Goal: Task Accomplishment & Management: Manage account settings

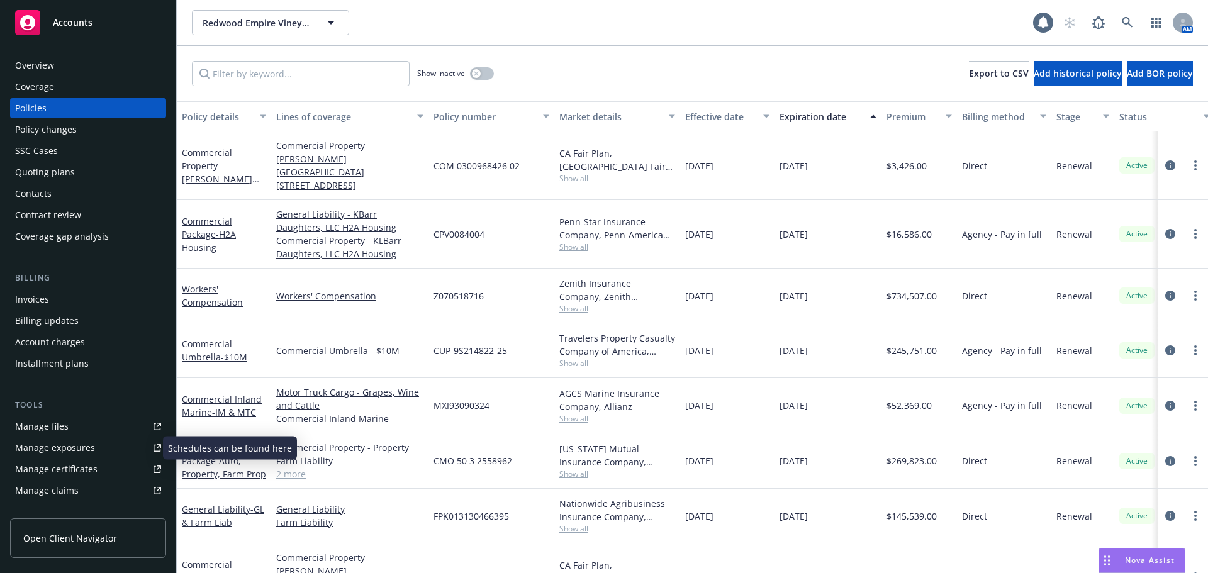
click at [47, 447] on div "Manage exposures" at bounding box center [55, 448] width 80 height 20
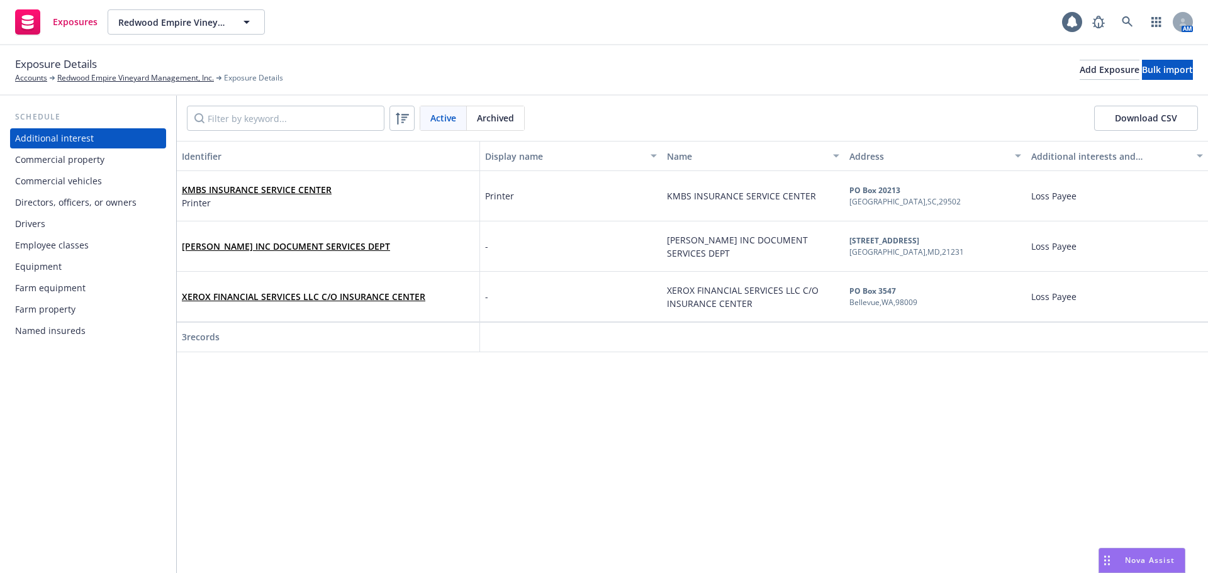
click at [68, 179] on div "Commercial vehicles" at bounding box center [58, 181] width 87 height 20
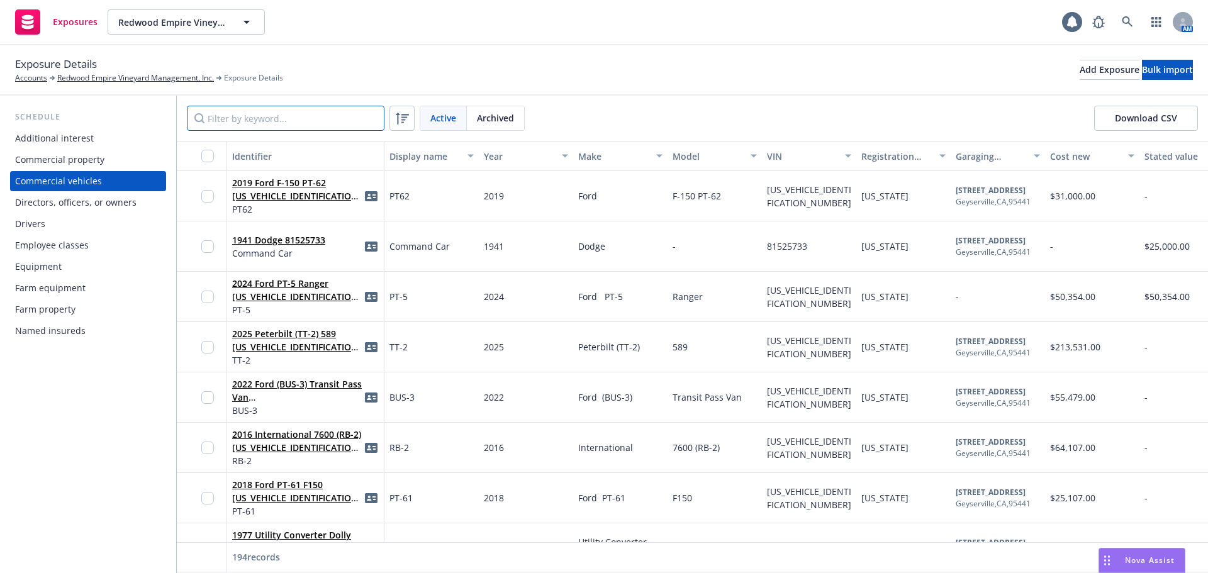
click at [306, 117] on input "Filter by keyword..." at bounding box center [286, 118] width 198 height 25
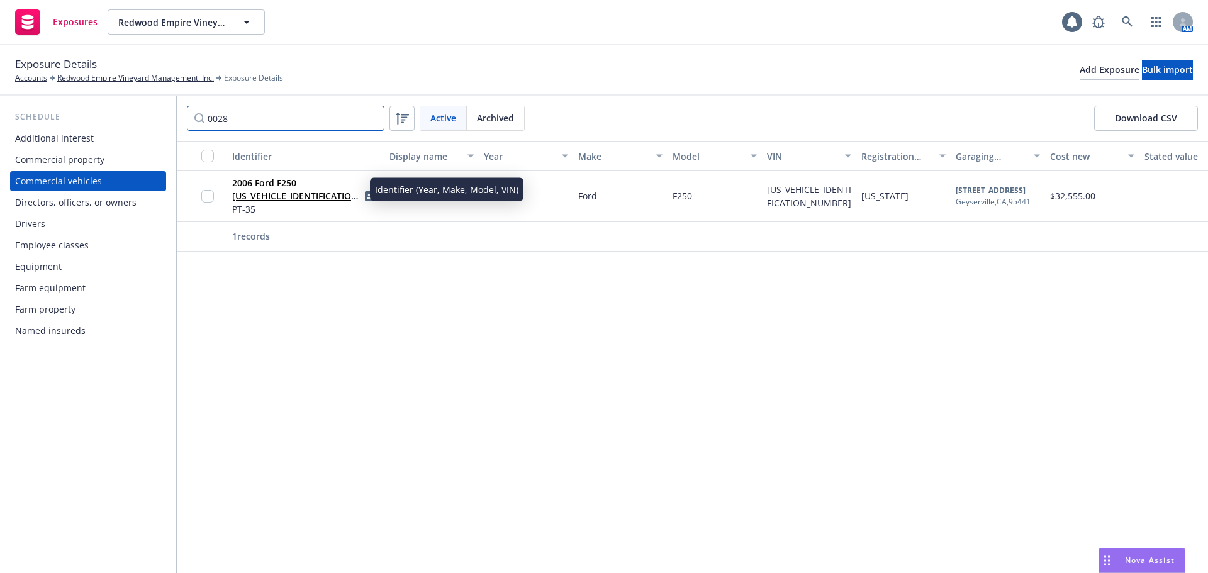
type input "0028"
click at [262, 193] on link "2006 Ford F250 [US_VEHICLE_IDENTIFICATION_NUMBER]" at bounding box center [297, 196] width 130 height 38
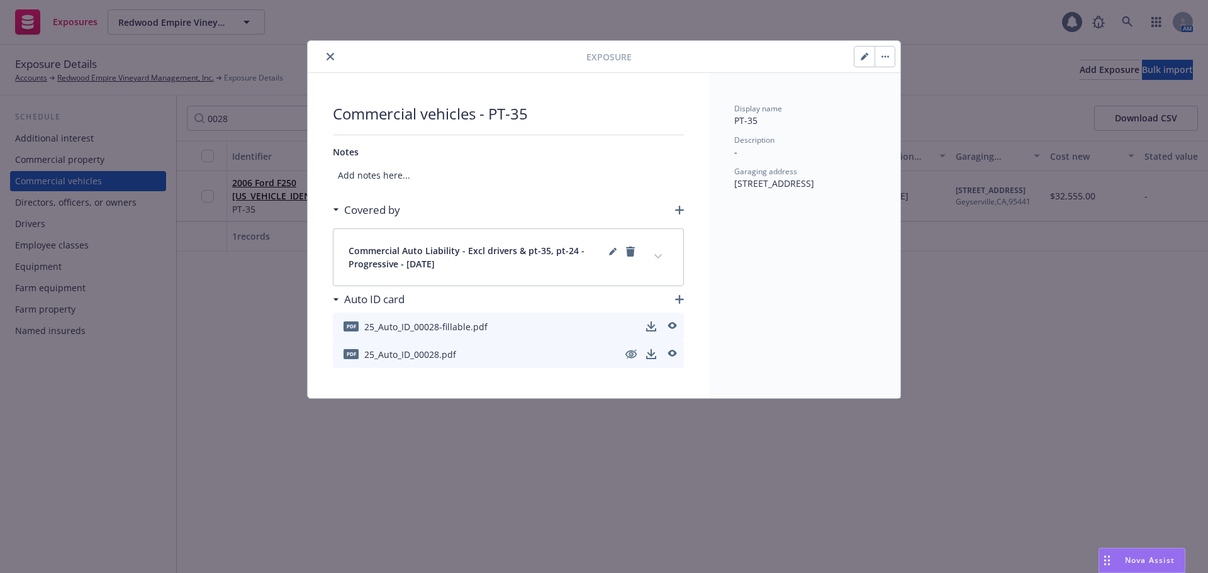
click at [330, 54] on icon "close" at bounding box center [331, 57] width 8 height 8
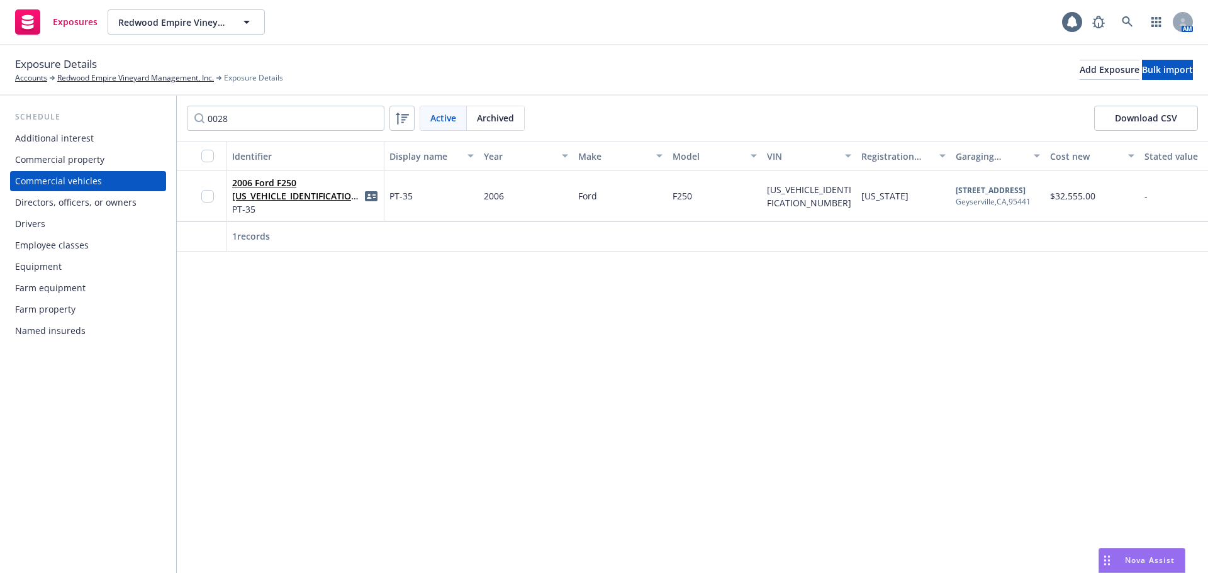
click at [402, 201] on span "PT-35" at bounding box center [401, 195] width 23 height 13
click at [400, 193] on span "PT-35" at bounding box center [401, 195] width 23 height 13
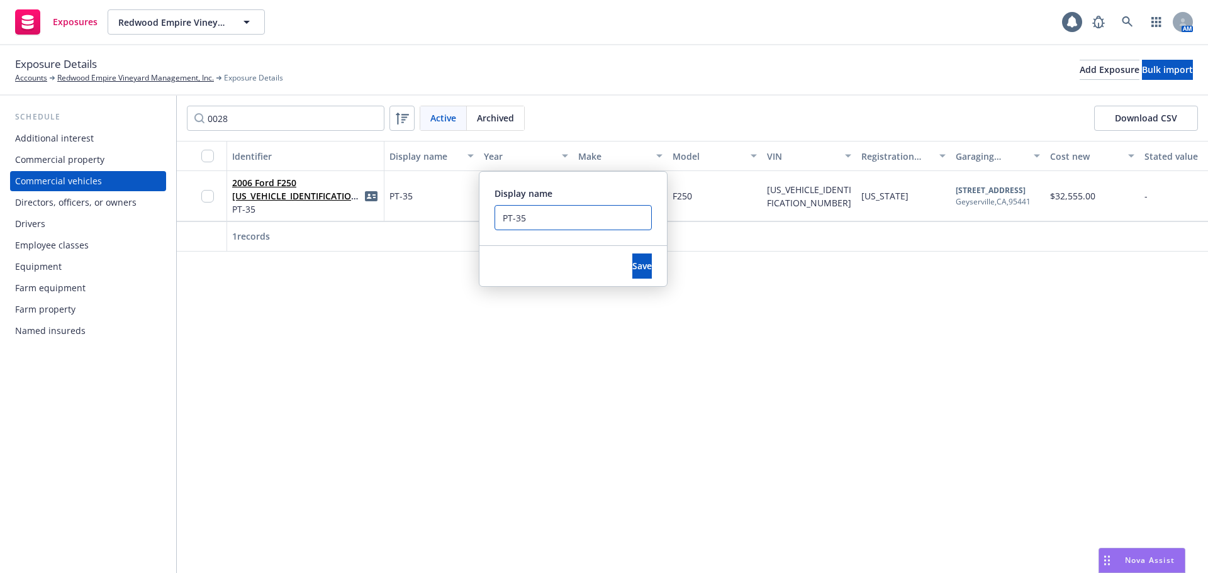
click at [560, 221] on input "PT-35" at bounding box center [573, 217] width 157 height 25
type input "PT-35-Progressive"
click at [634, 274] on button "Save" at bounding box center [643, 266] width 20 height 25
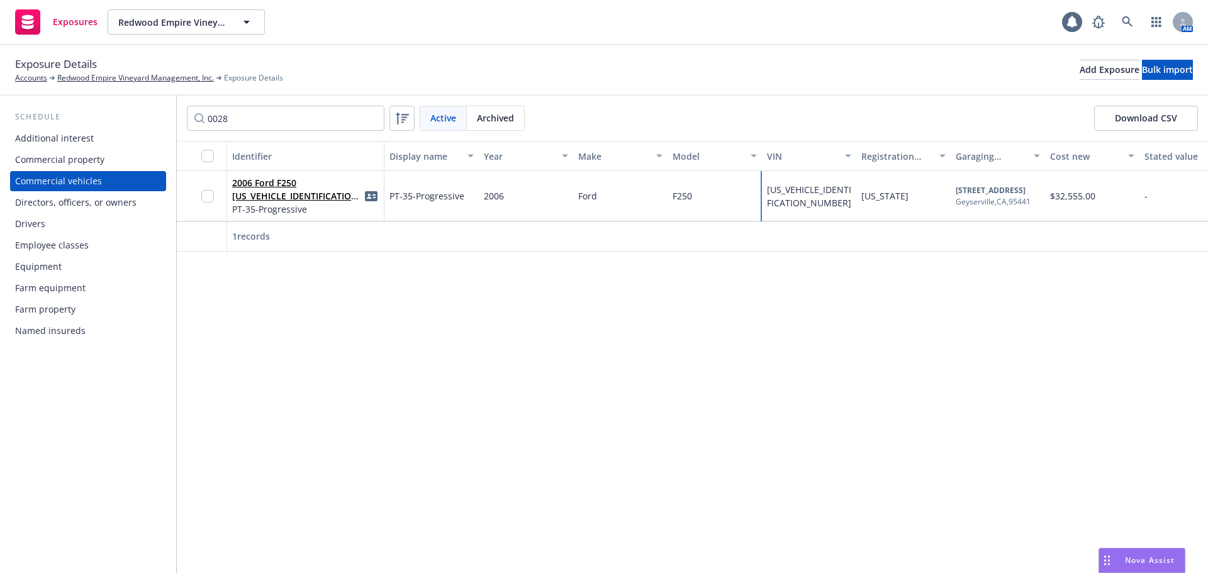
drag, startPoint x: 785, startPoint y: 220, endPoint x: 784, endPoint y: 213, distance: 7.2
click at [785, 215] on div "[US_VEHICLE_IDENTIFICATION_NUMBER]" at bounding box center [809, 196] width 94 height 50
click at [781, 205] on div "[US_VEHICLE_IDENTIFICATION_NUMBER]" at bounding box center [809, 196] width 84 height 26
drag, startPoint x: 782, startPoint y: 205, endPoint x: 817, endPoint y: 256, distance: 62.0
click at [769, 196] on div "[US_VEHICLE_IDENTIFICATION_NUMBER]" at bounding box center [809, 196] width 84 height 26
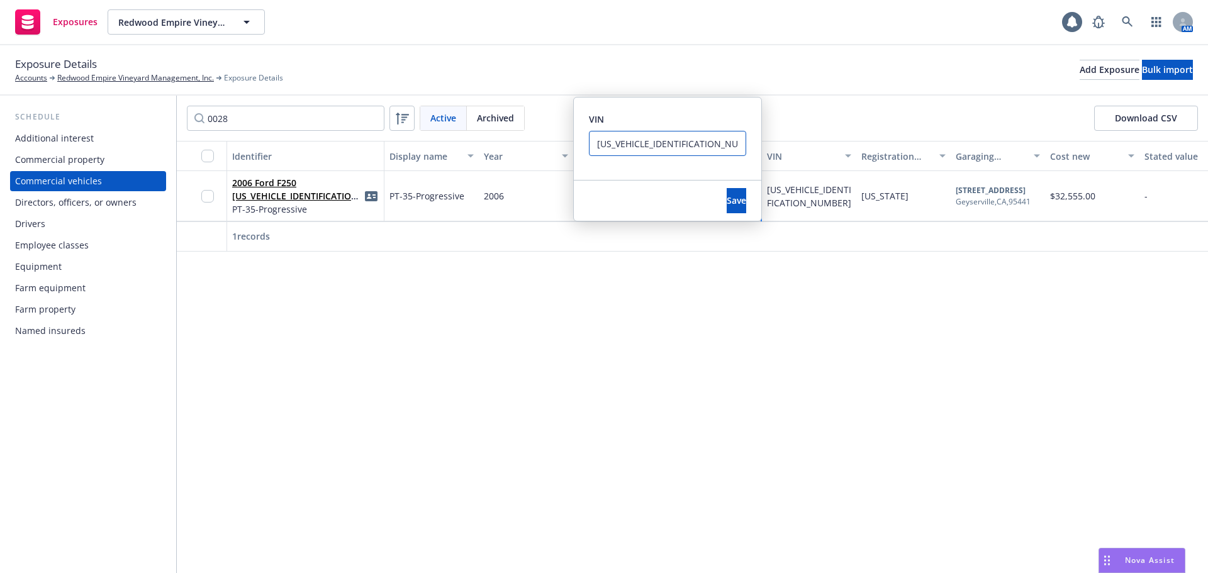
drag, startPoint x: 715, startPoint y: 145, endPoint x: 408, endPoint y: 140, distance: 307.2
click at [408, 140] on div "0028 Active Archived Download CSV Identifier Display name Year Make Model VIN R…" at bounding box center [693, 335] width 1032 height 478
click at [959, 385] on div "Identifier Display name Year Make Model VIN Registration state Garaging address…" at bounding box center [693, 357] width 1032 height 432
click at [972, 364] on div "Identifier Display name Year Make Model VIN Registration state Garaging address…" at bounding box center [693, 357] width 1032 height 432
drag, startPoint x: 313, startPoint y: 376, endPoint x: 243, endPoint y: 253, distance: 141.8
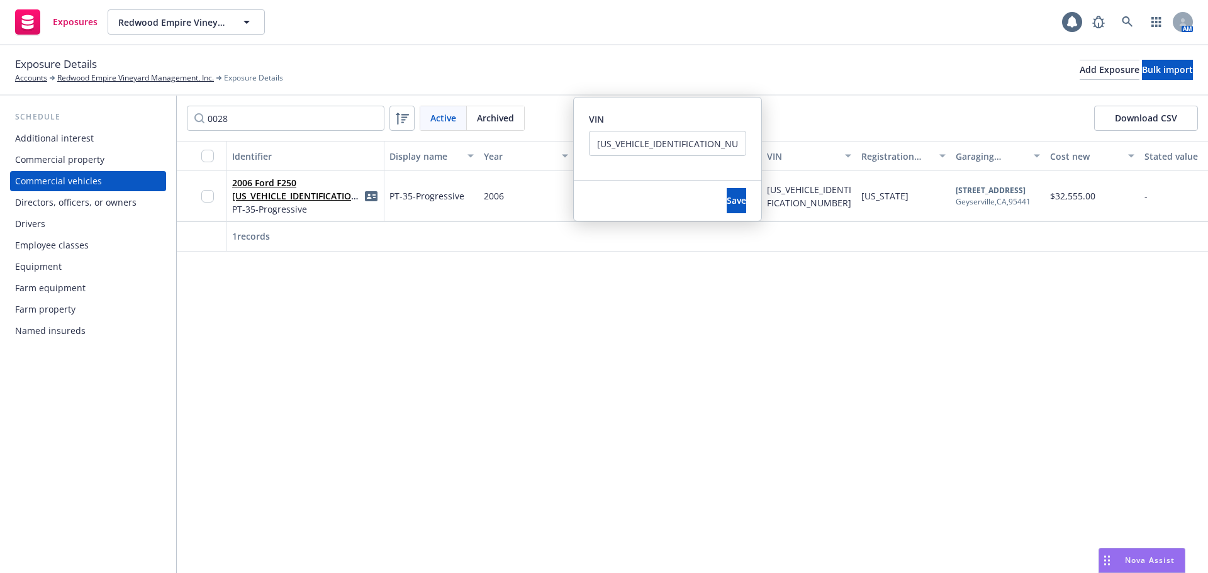
click at [302, 335] on div "Identifier Display name Year Make Model VIN Registration state Garaging address…" at bounding box center [693, 357] width 1032 height 432
click at [196, 238] on div at bounding box center [202, 237] width 50 height 30
click at [727, 208] on button "Save" at bounding box center [737, 200] width 20 height 25
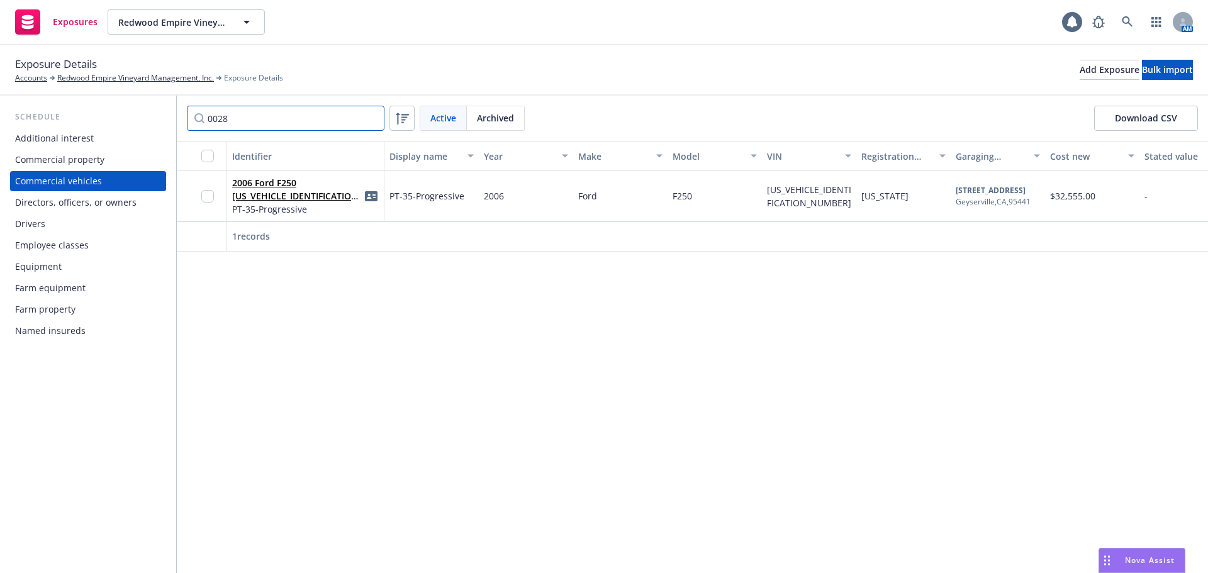
click at [128, 111] on div "Schedule Additional interest Commercial property Commercial vehicles Directors,…" at bounding box center [604, 335] width 1208 height 478
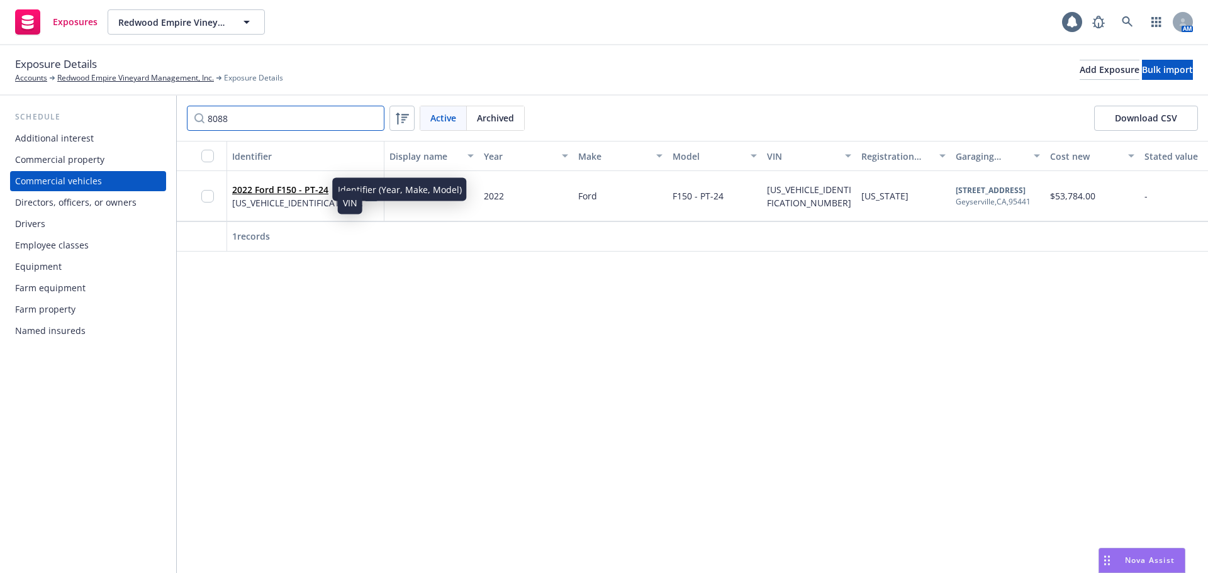
type input "8088"
drag, startPoint x: 293, startPoint y: 187, endPoint x: 359, endPoint y: 219, distance: 73.5
click at [293, 186] on link "2022 Ford F150 - PT-24" at bounding box center [280, 190] width 96 height 12
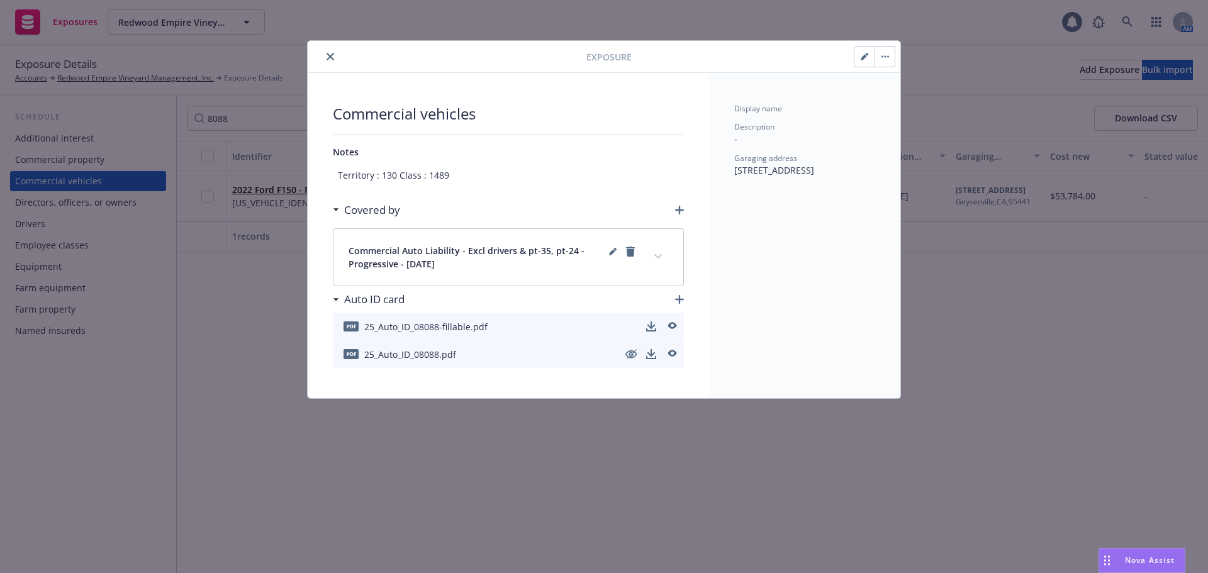
click at [862, 62] on button "button" at bounding box center [865, 57] width 20 height 20
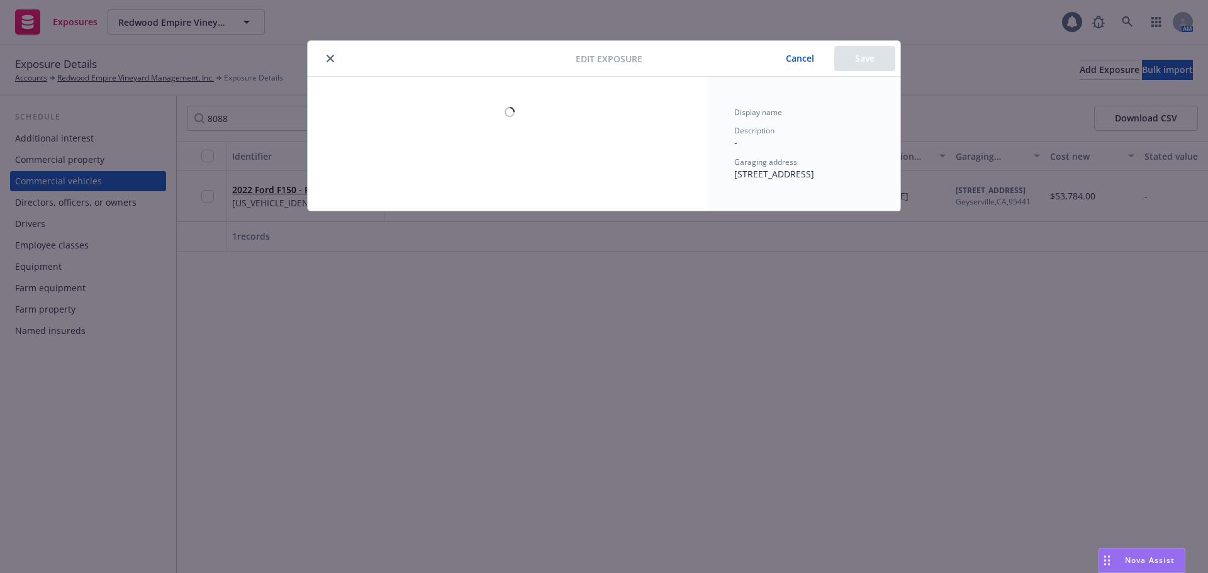
select select "CA"
select select "SERVICE"
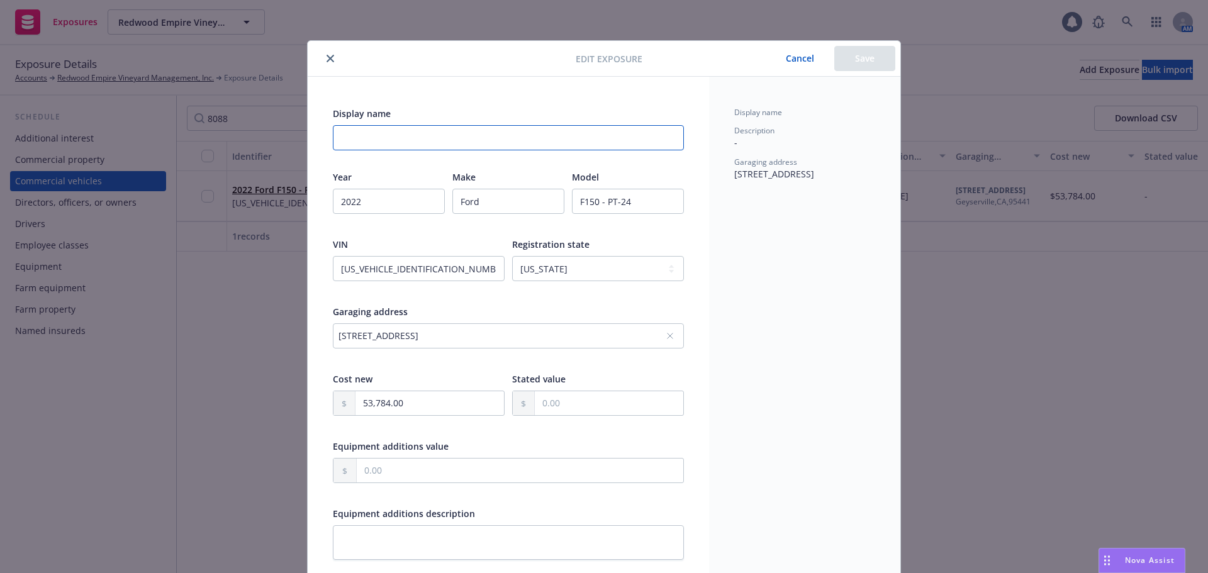
click at [411, 141] on input "Display name" at bounding box center [508, 137] width 351 height 25
type textarea "x"
type input "P"
type textarea "x"
type input "Pr"
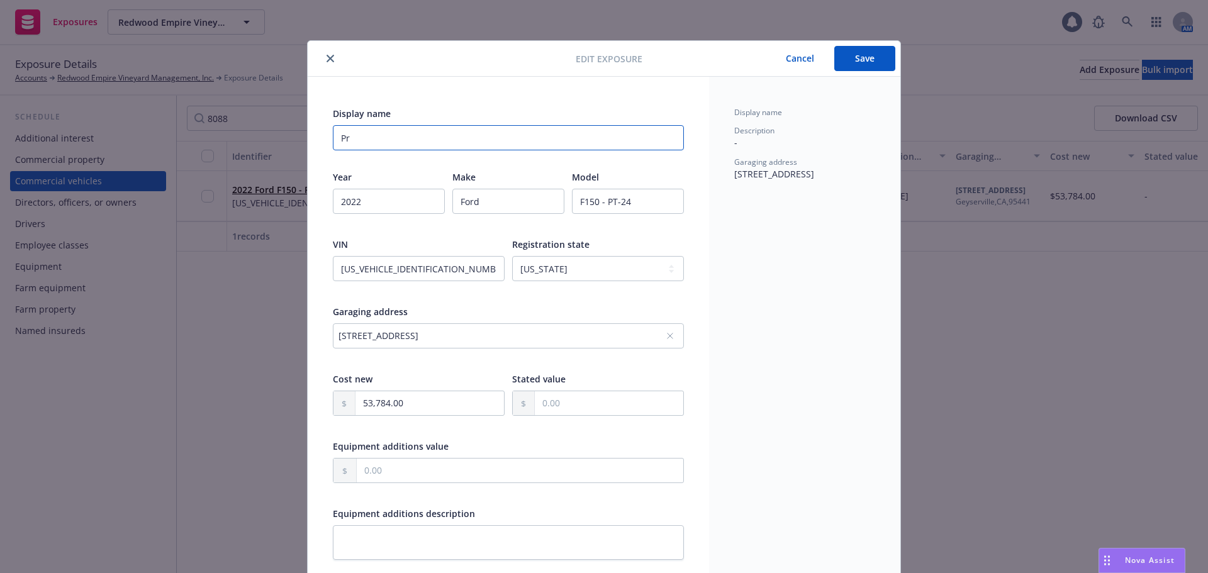
type textarea "x"
type input "Pro"
type textarea "x"
type input "Prog"
type textarea "x"
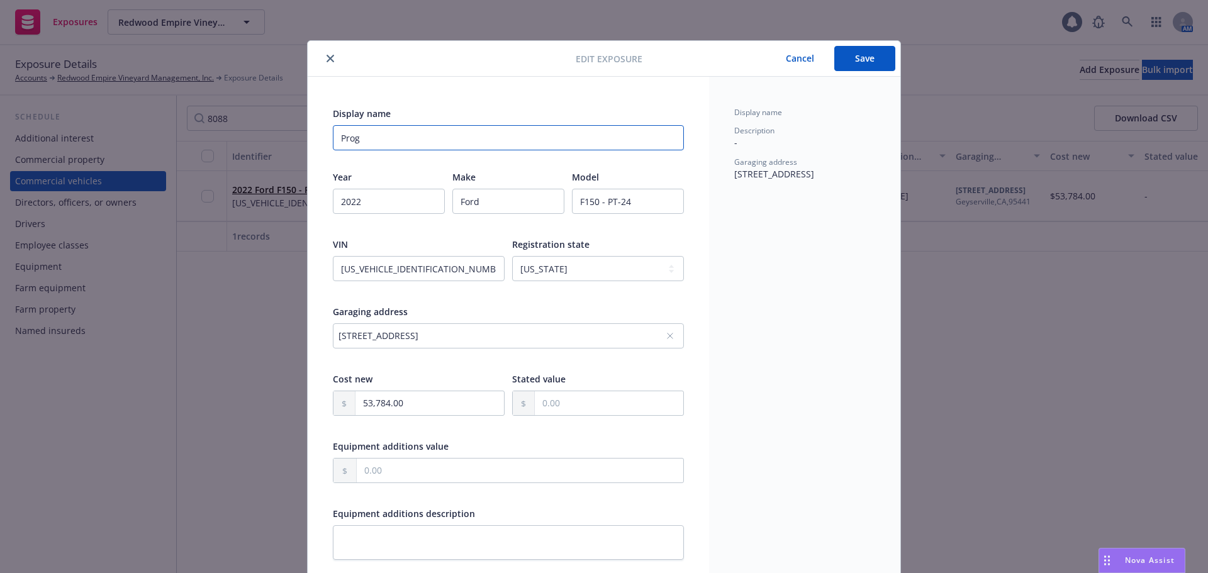
type input "Progr"
type textarea "x"
type input "Progre"
type textarea "x"
type input "Progres"
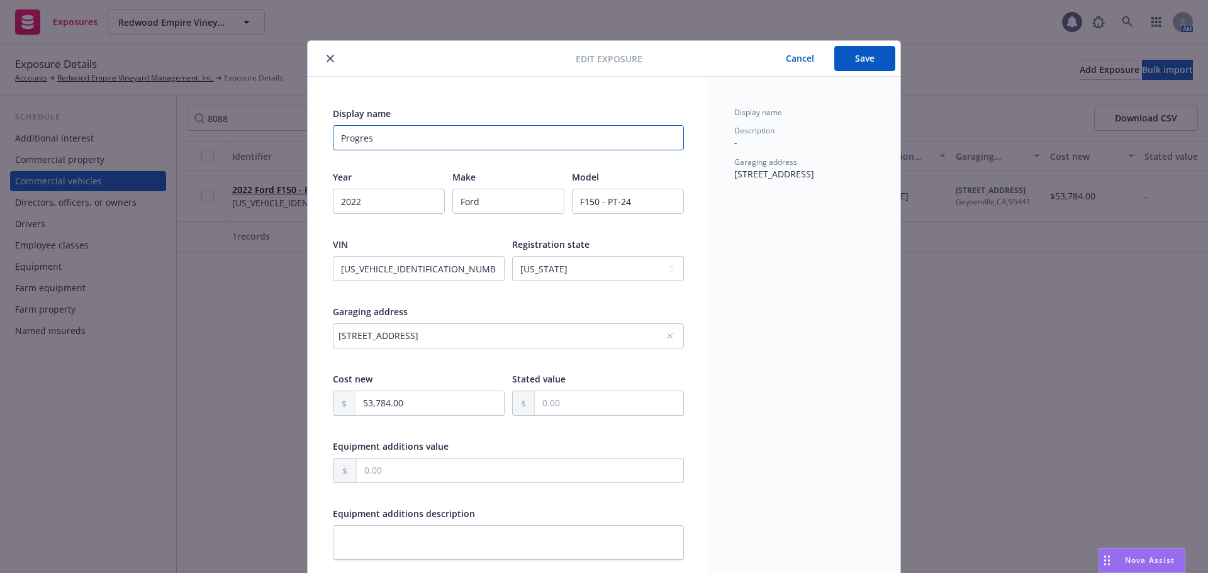
type textarea "x"
type input "Progress"
type textarea "x"
type input "Progressi"
type textarea "x"
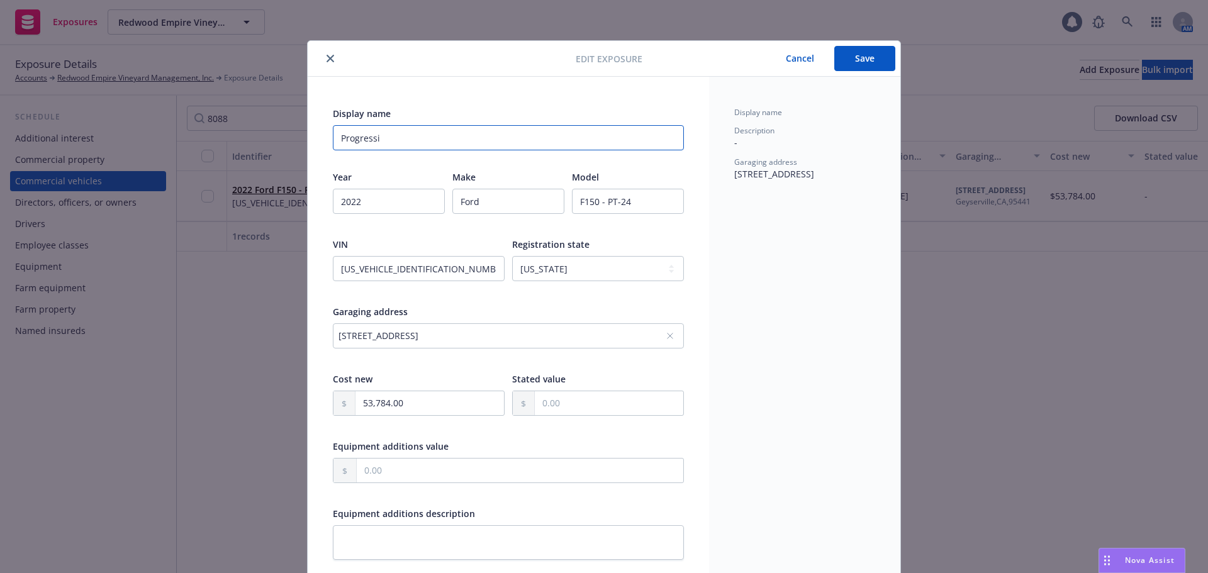
type input "Progressiv"
type textarea "x"
type input "Progressive"
click at [886, 64] on button "Save" at bounding box center [865, 58] width 61 height 25
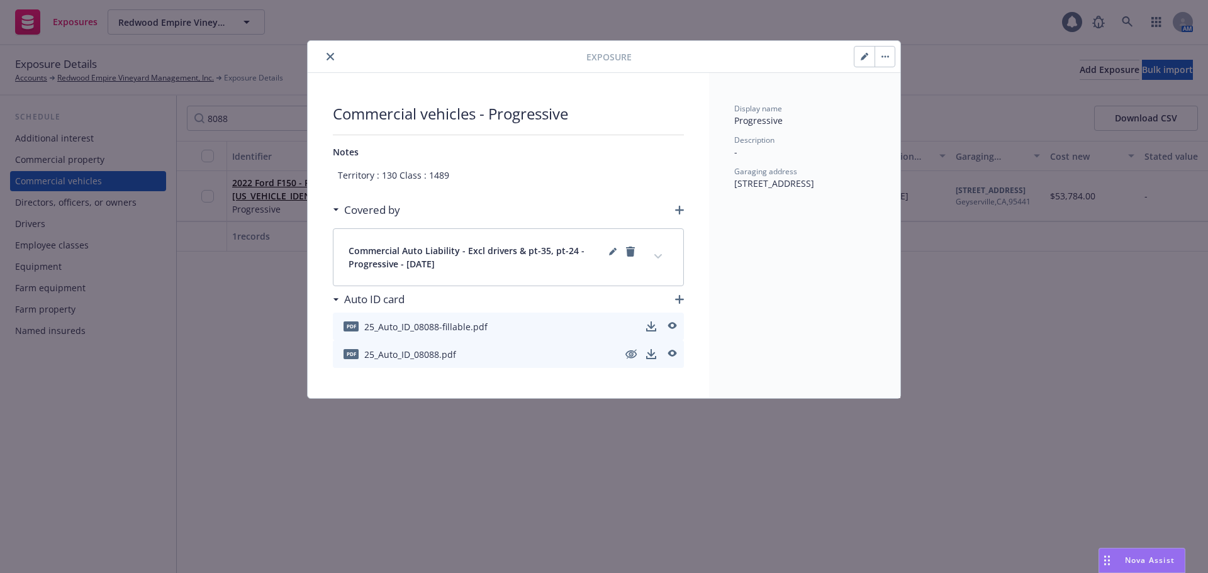
click at [860, 60] on button "button" at bounding box center [865, 57] width 20 height 20
type textarea "x"
select select "CA"
select select "SERVICE"
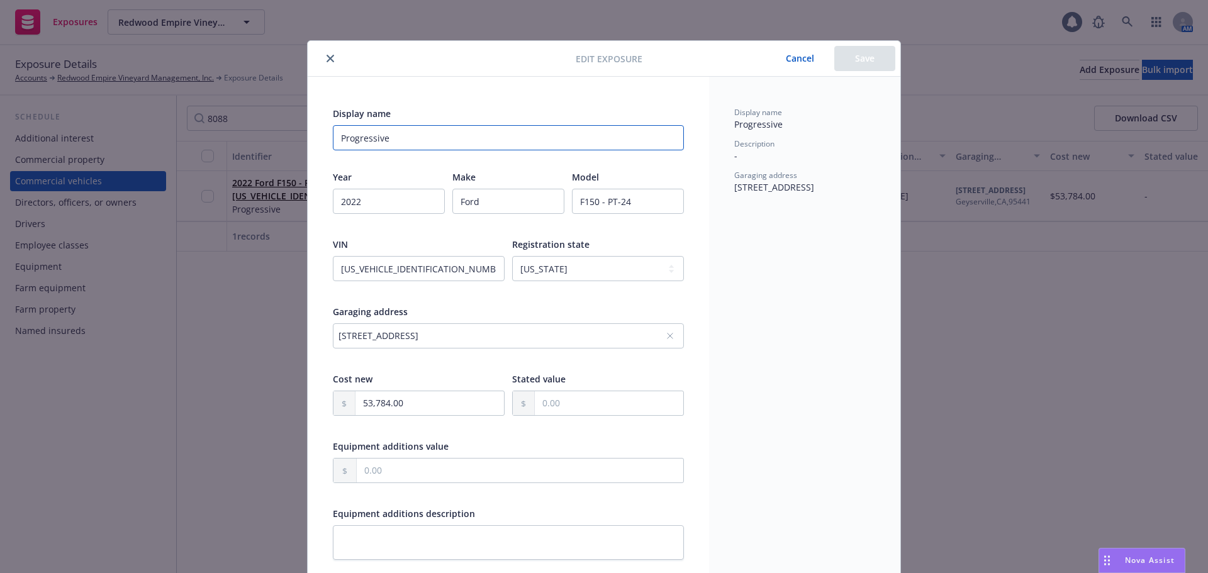
click at [333, 136] on input "Progressive" at bounding box center [508, 137] width 351 height 25
paste input "PT-24"
type textarea "x"
type input "PT-24Progressive"
type textarea "x"
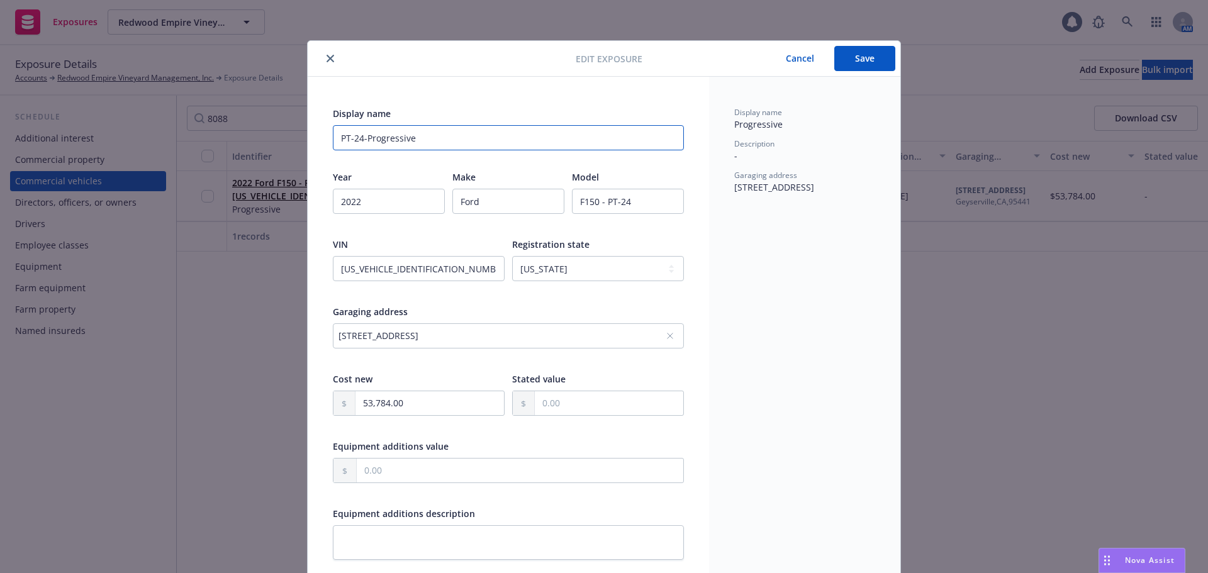
type input "PT-24-Progressive"
click at [861, 60] on button "Save" at bounding box center [865, 58] width 61 height 25
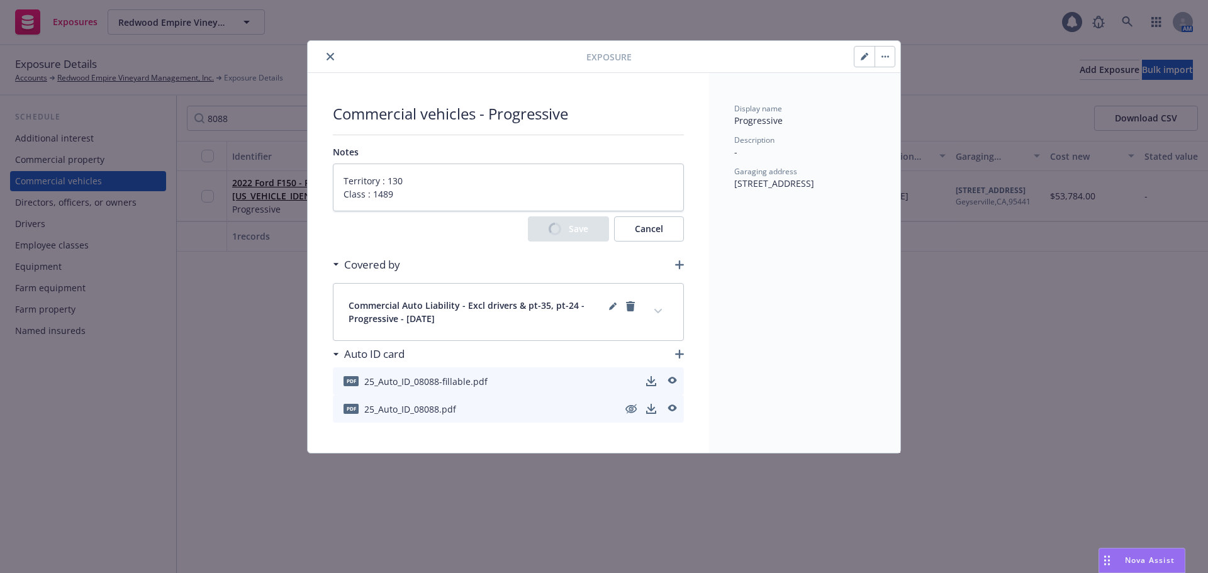
type textarea "x"
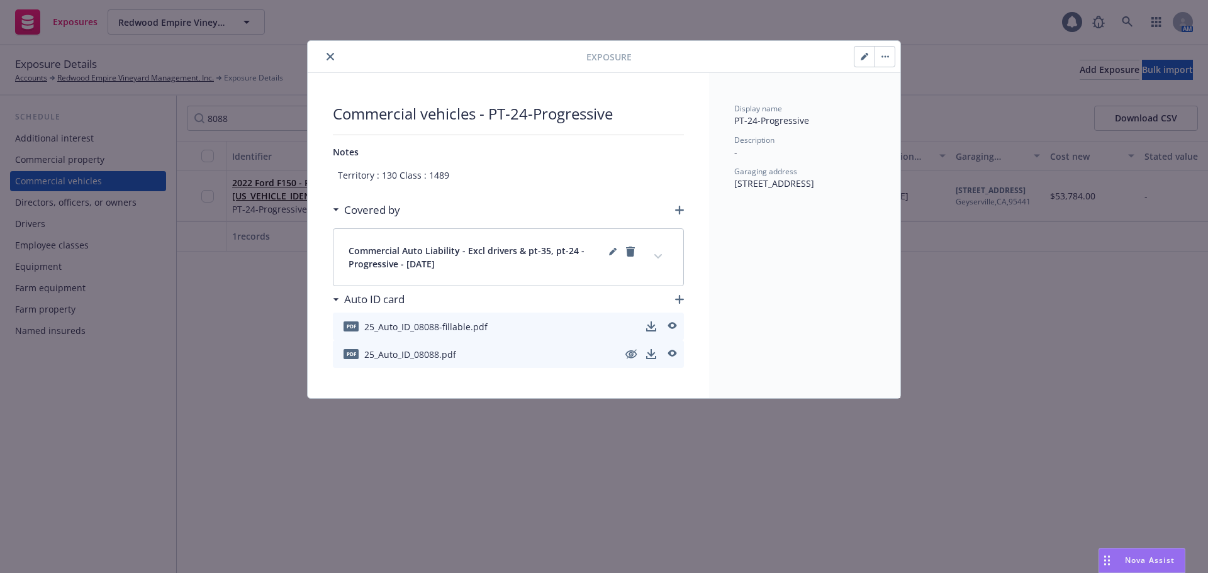
click at [327, 54] on icon "close" at bounding box center [331, 57] width 8 height 8
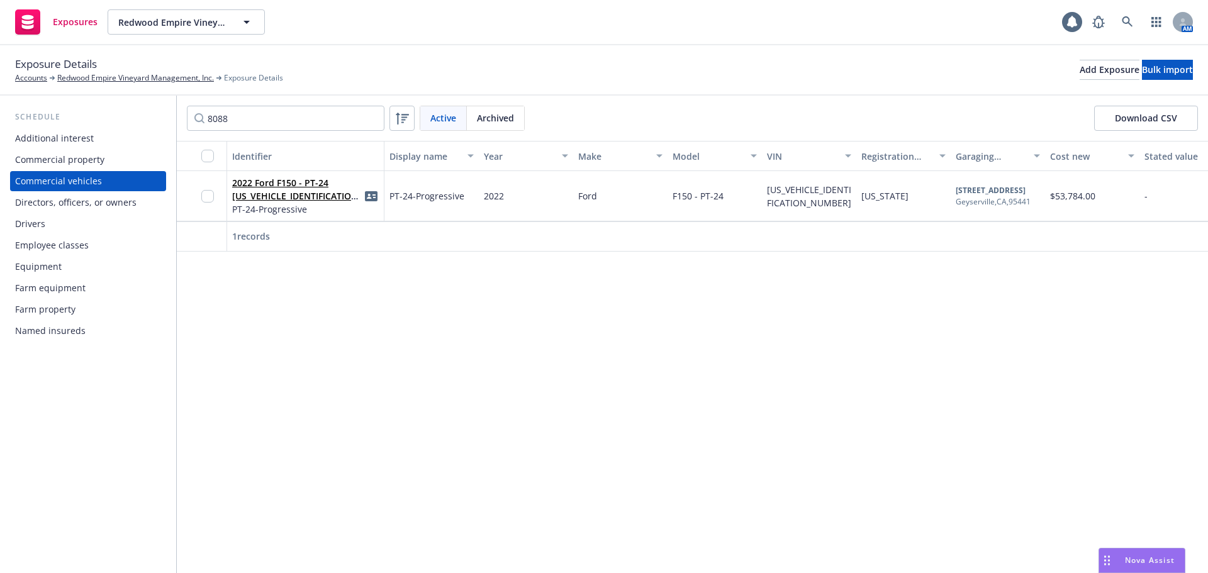
click at [61, 174] on div "Commercial vehicles" at bounding box center [58, 181] width 87 height 20
drag, startPoint x: 254, startPoint y: 118, endPoint x: 74, endPoint y: 67, distance: 186.5
click at [115, 79] on div "Exposure Details Accounts Redwood Empire Vineyard Management, Inc. Exposure Det…" at bounding box center [604, 309] width 1208 height 528
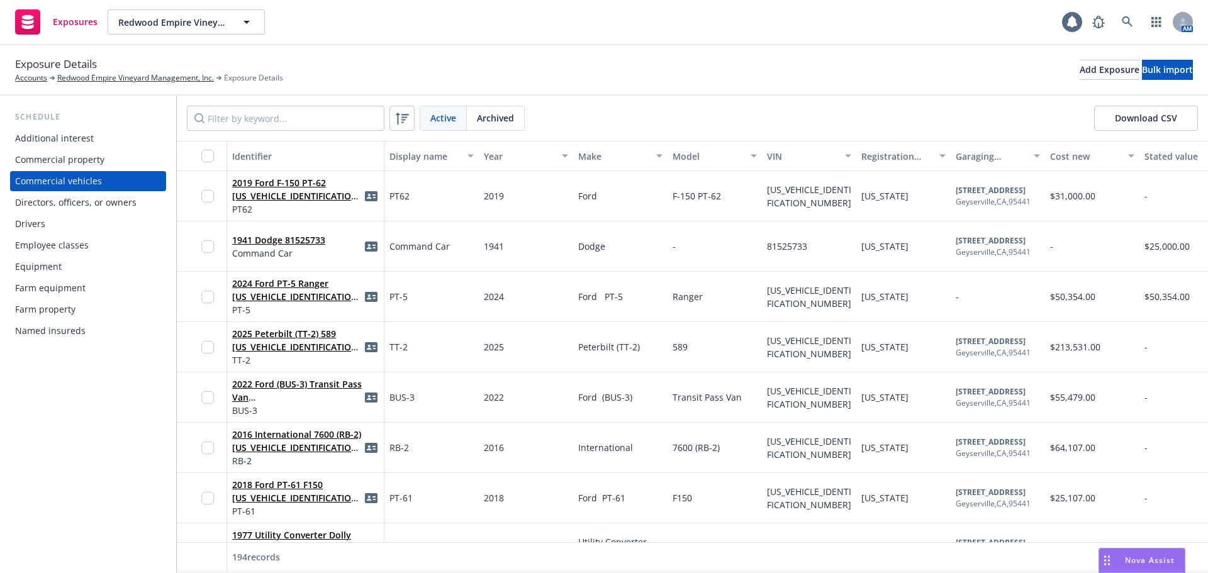
click at [74, 179] on div "Commercial vehicles" at bounding box center [58, 181] width 87 height 20
click at [82, 162] on div "Commercial property" at bounding box center [59, 160] width 89 height 20
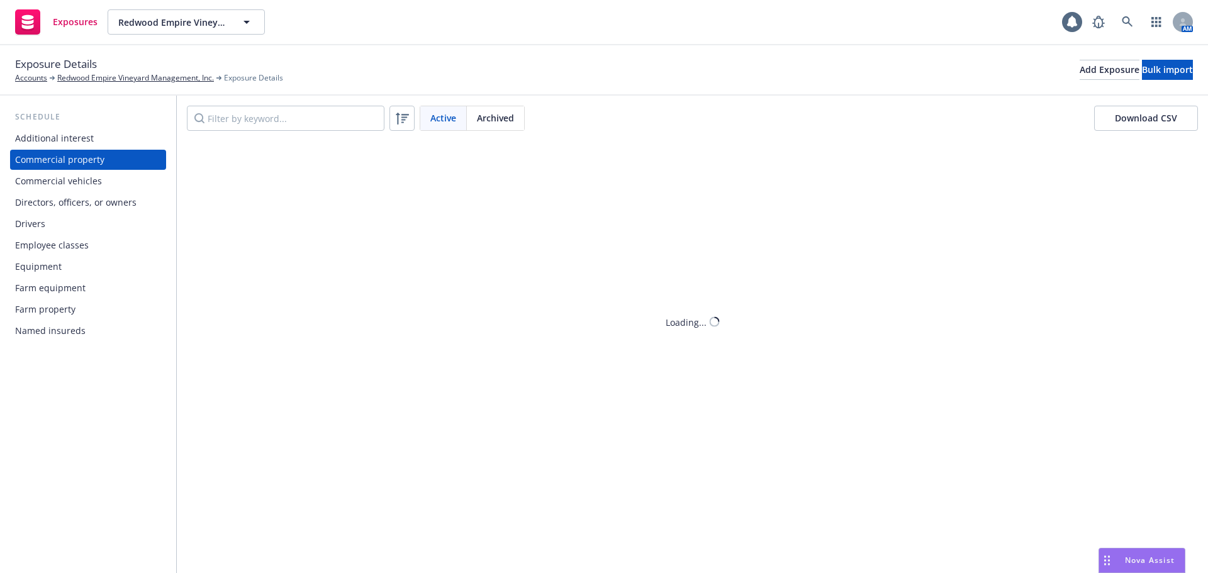
click at [77, 179] on div "Commercial vehicles" at bounding box center [58, 181] width 87 height 20
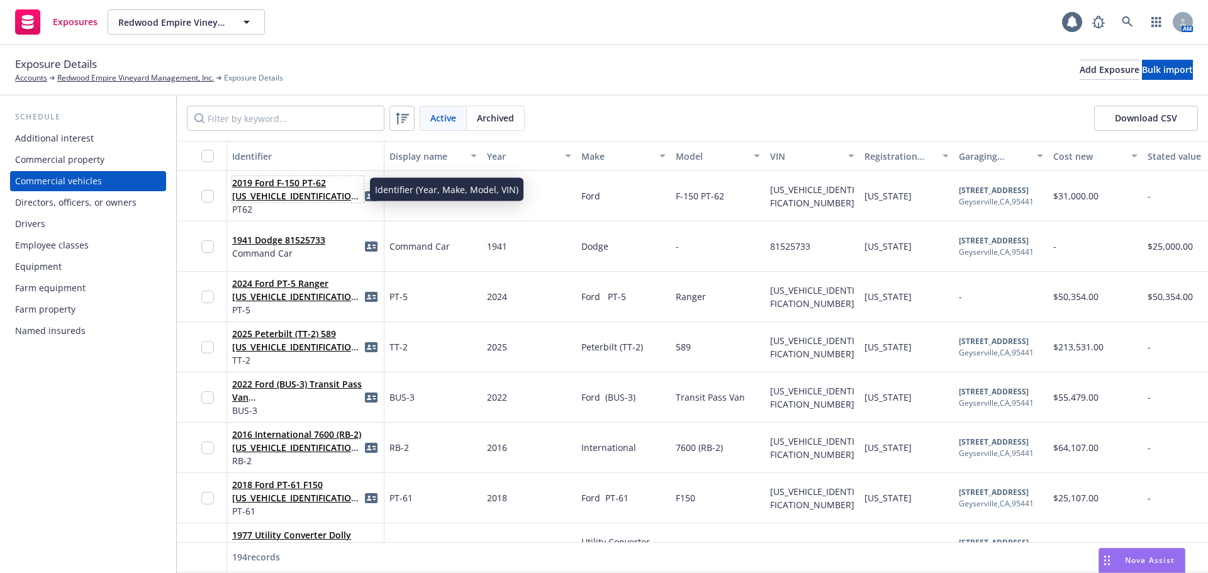
click at [274, 190] on link "2019 Ford F-150 PT-62 [US_VEHICLE_IDENTIFICATION_NUMBER]" at bounding box center [297, 196] width 130 height 38
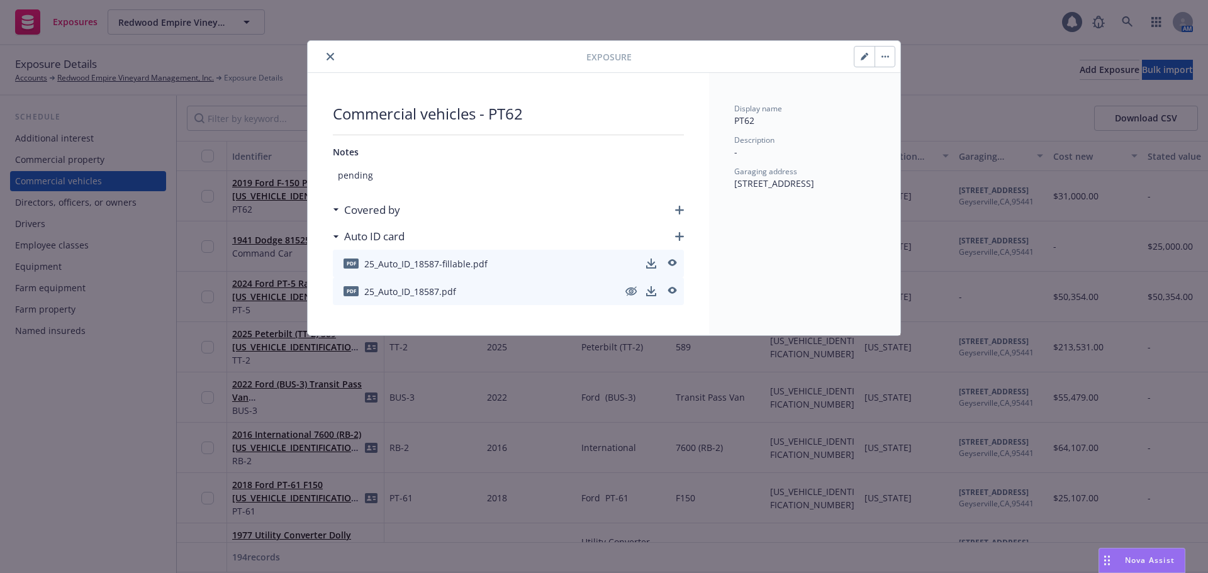
click at [328, 57] on icon "close" at bounding box center [331, 57] width 8 height 8
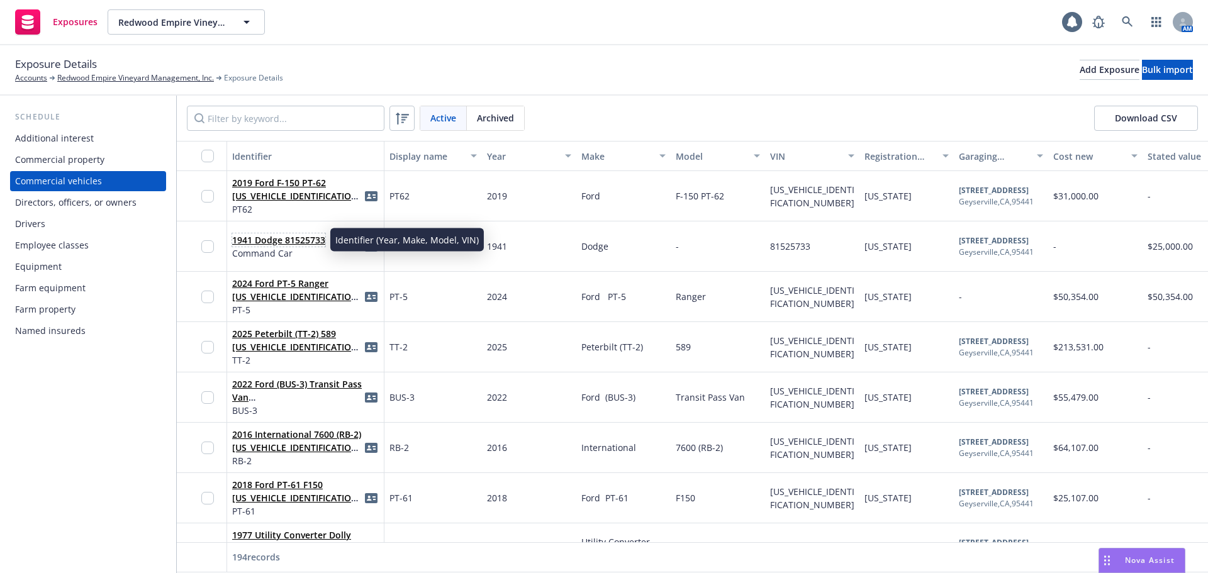
click at [256, 242] on link "1941 Dodge 81525733" at bounding box center [278, 240] width 93 height 12
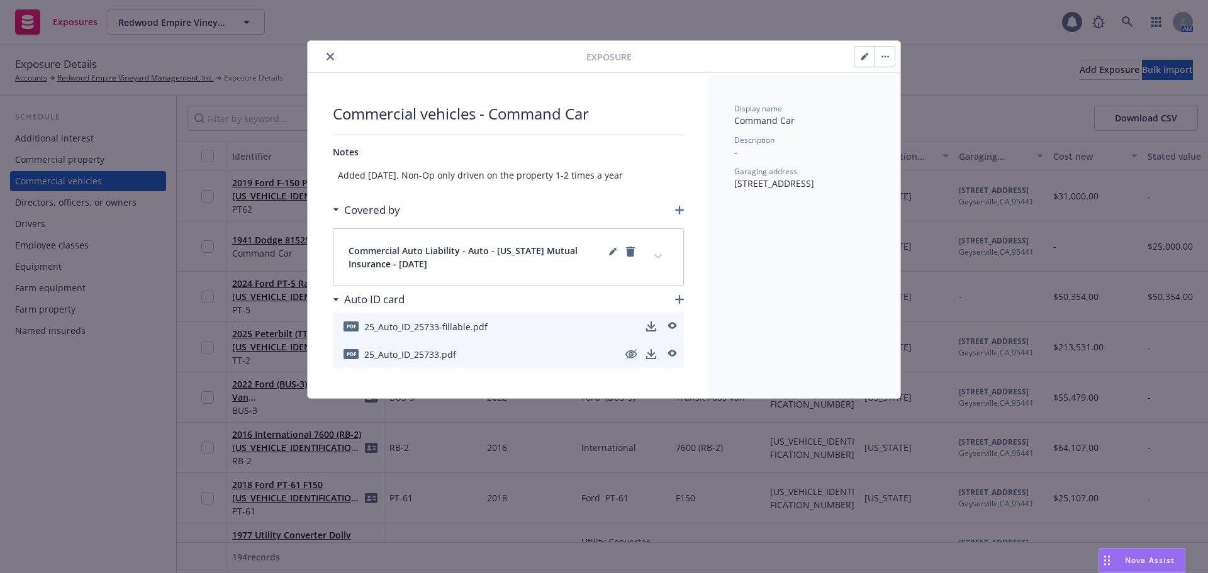
click at [330, 57] on icon "close" at bounding box center [331, 57] width 8 height 8
